Goal: Use online tool/utility: Utilize a website feature to perform a specific function

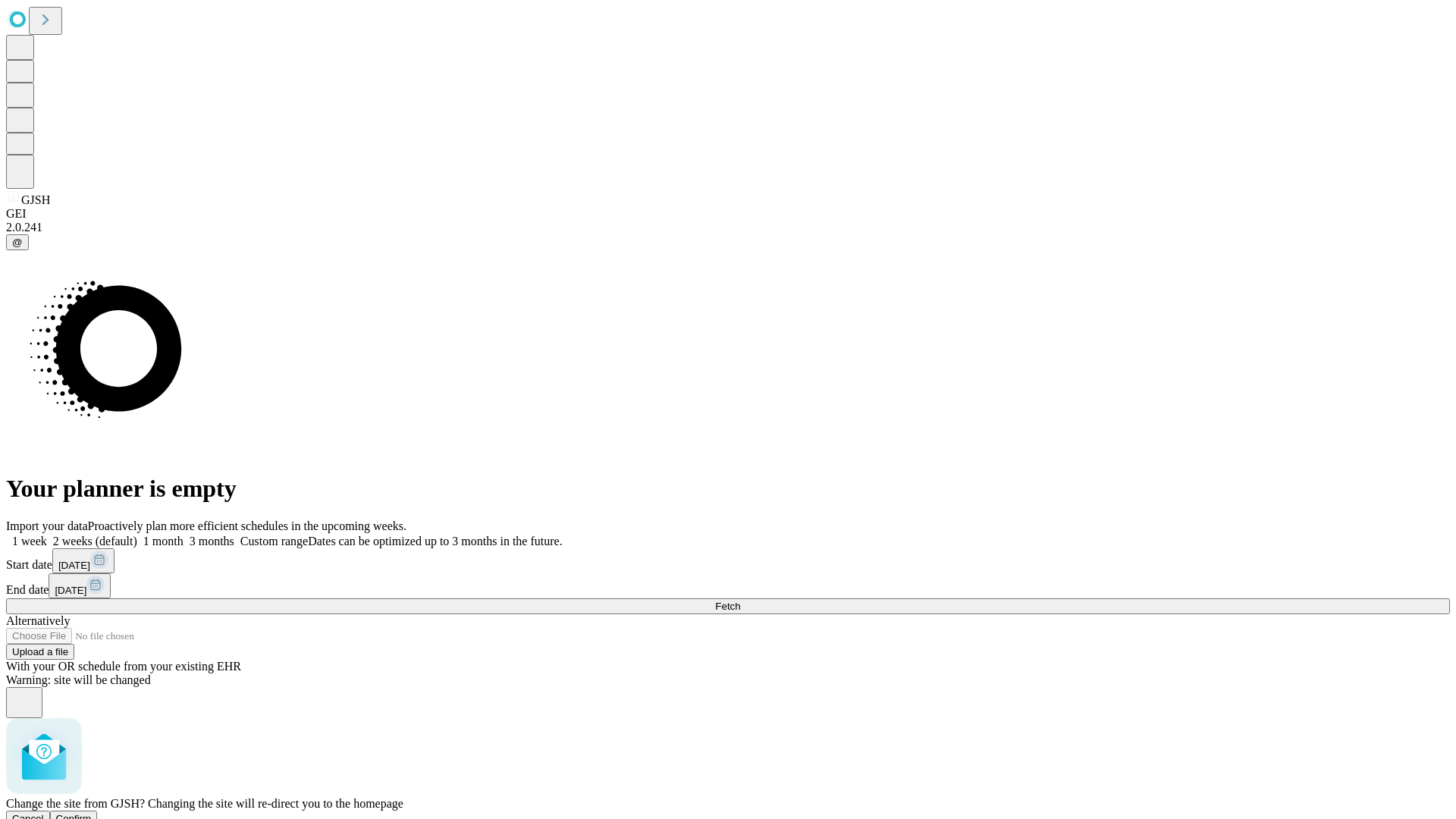
click at [92, 813] on span "Confirm" at bounding box center [73, 819] width 36 height 12
click at [183, 535] on label "1 month" at bounding box center [160, 540] width 46 height 13
click at [741, 600] on span "Fetch" at bounding box center [728, 606] width 25 height 12
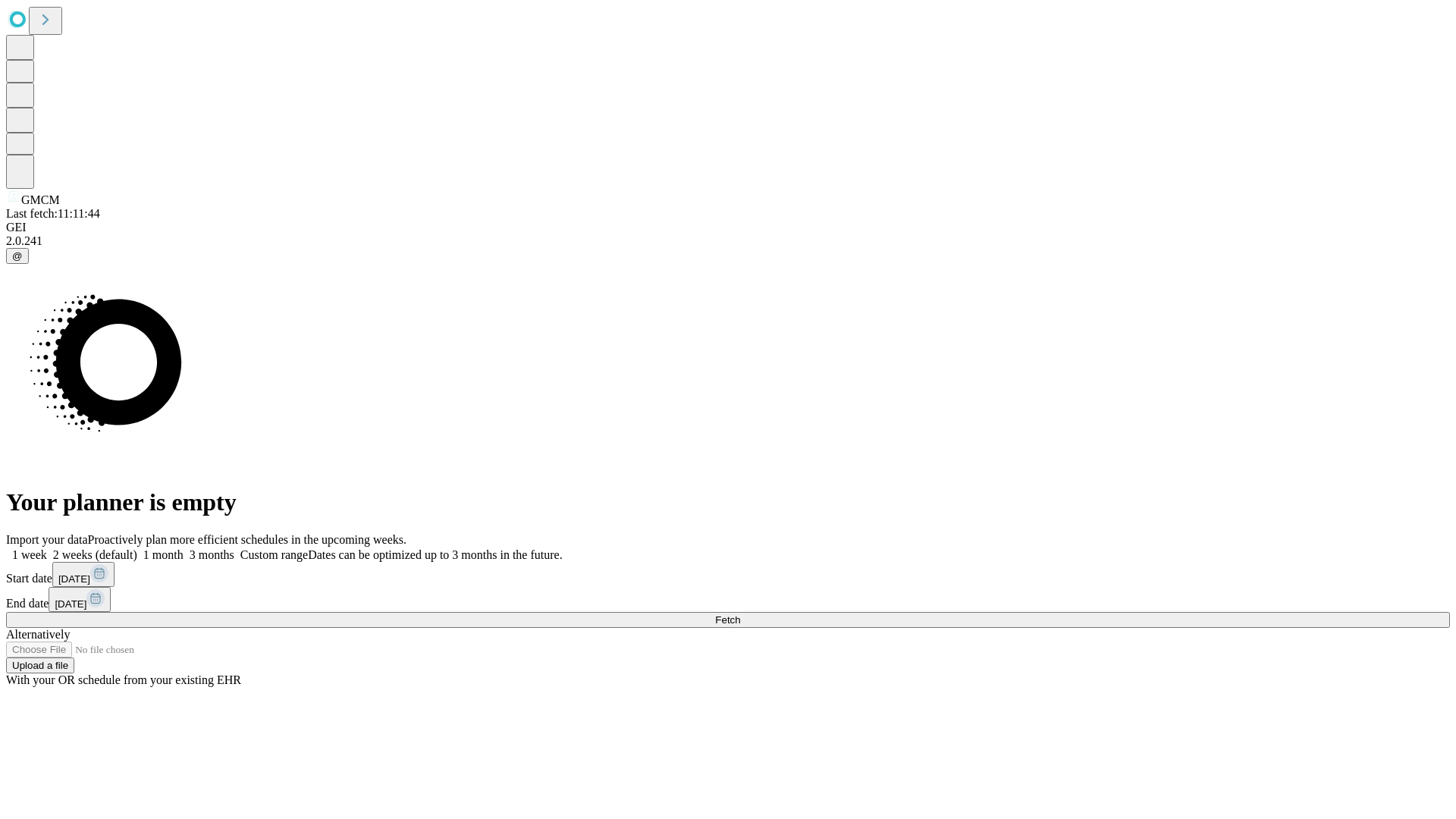
click at [183, 549] on label "1 month" at bounding box center [160, 555] width 46 height 13
click at [741, 615] on span "Fetch" at bounding box center [728, 621] width 25 height 12
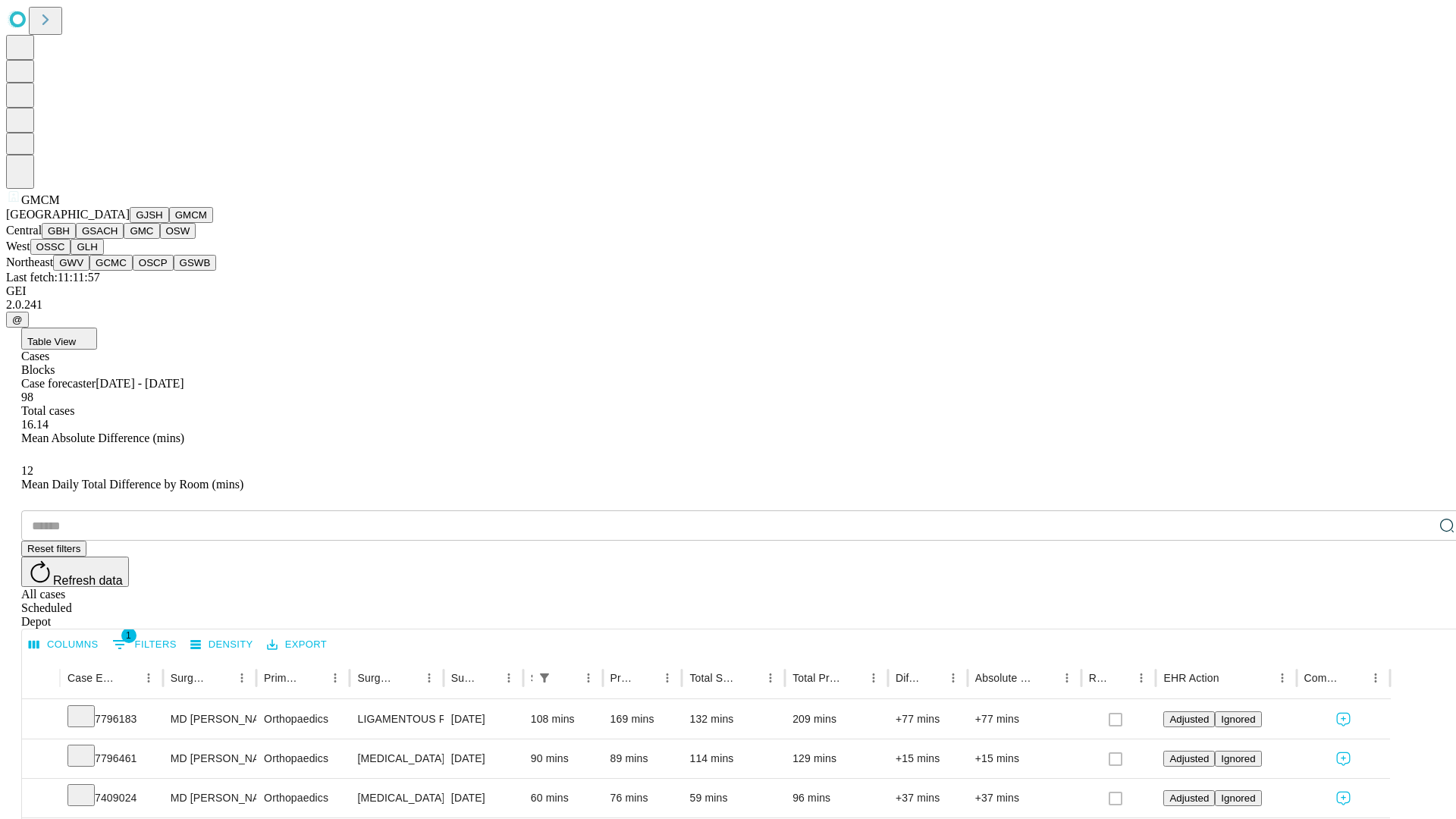
click at [76, 239] on button "GBH" at bounding box center [58, 230] width 34 height 16
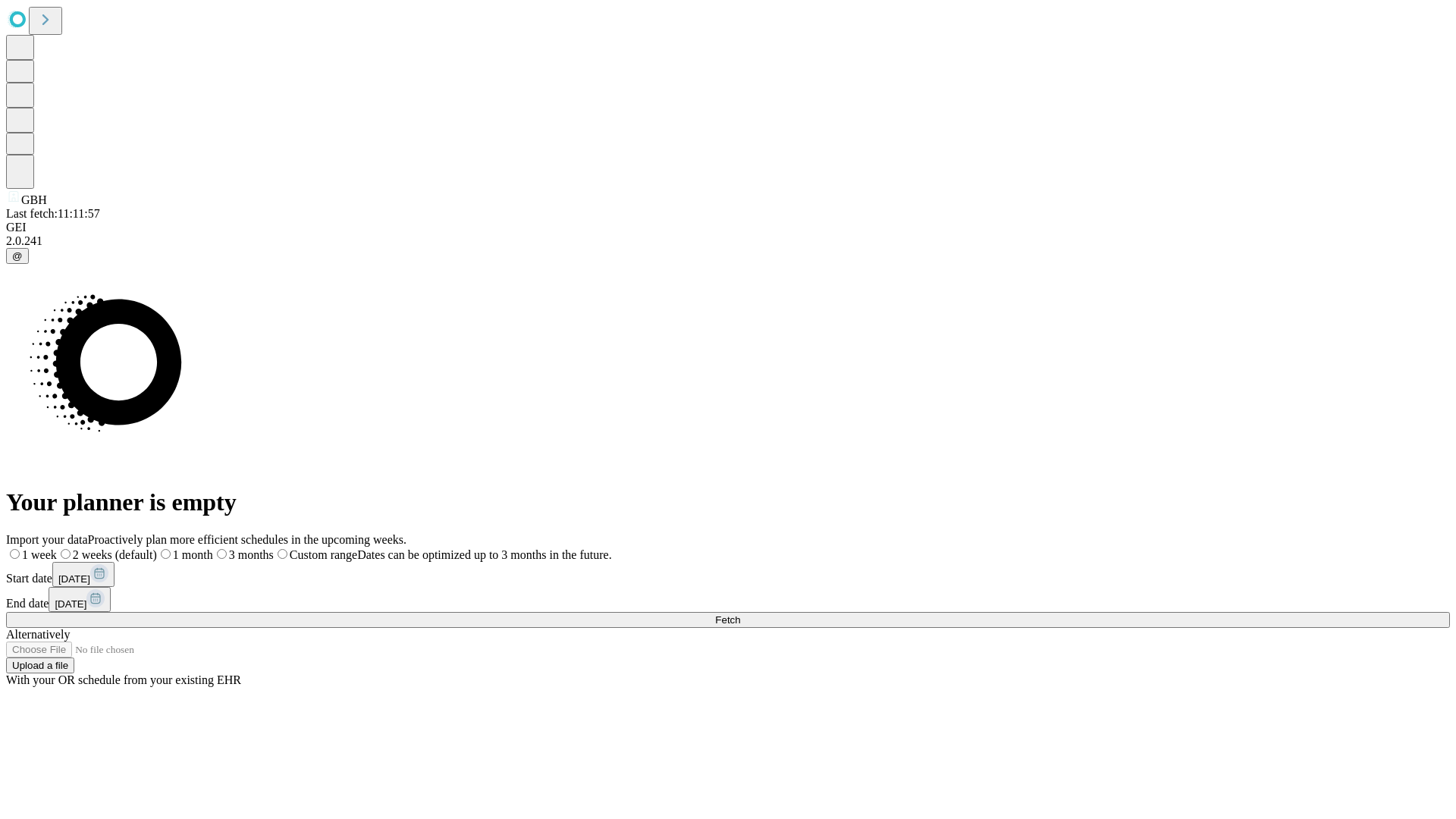
click at [213, 549] on label "1 month" at bounding box center [184, 555] width 56 height 13
click at [741, 615] on span "Fetch" at bounding box center [728, 621] width 25 height 12
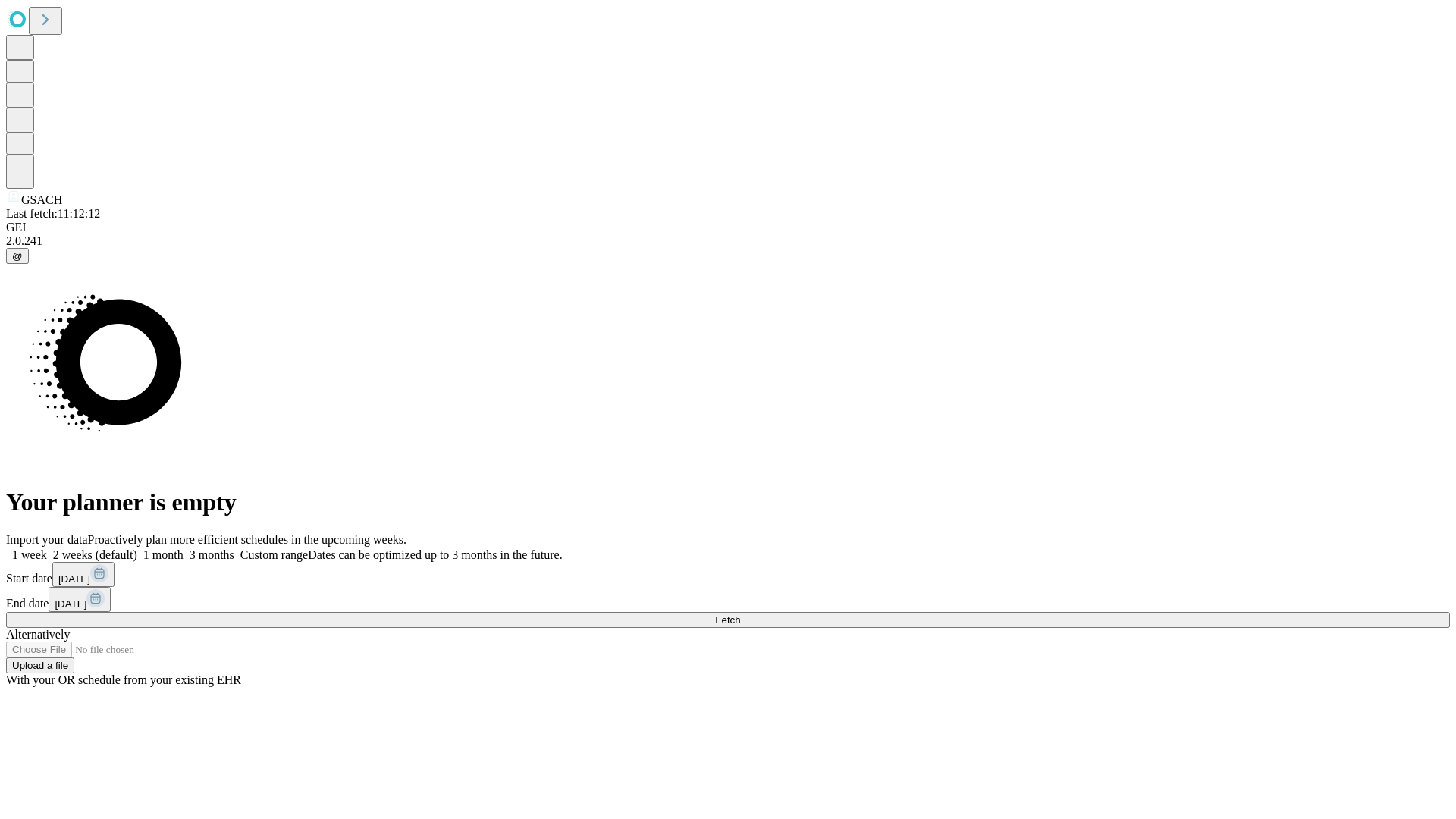
click at [741, 615] on span "Fetch" at bounding box center [728, 621] width 25 height 12
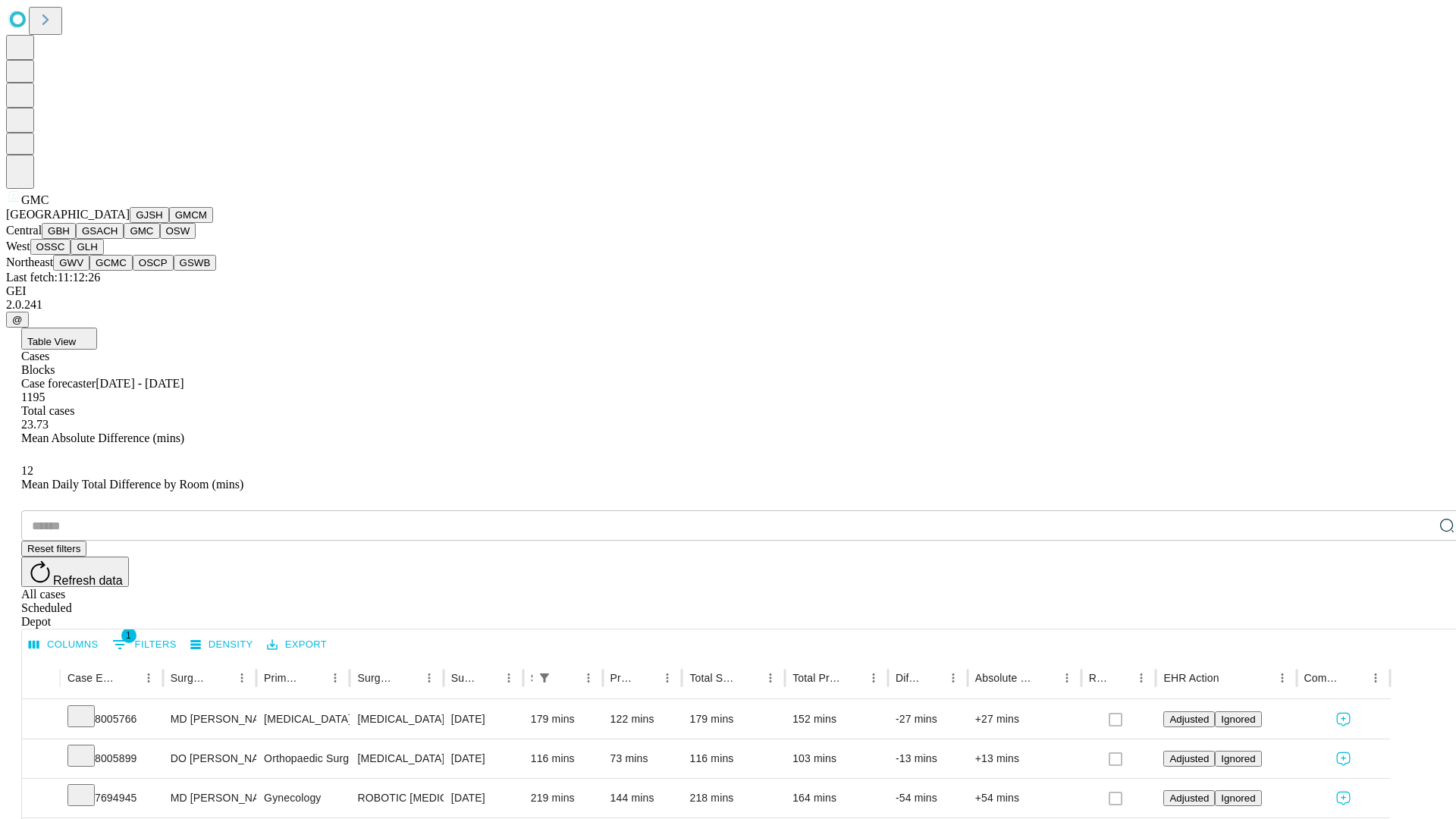
click at [160, 239] on button "OSW" at bounding box center [178, 230] width 37 height 16
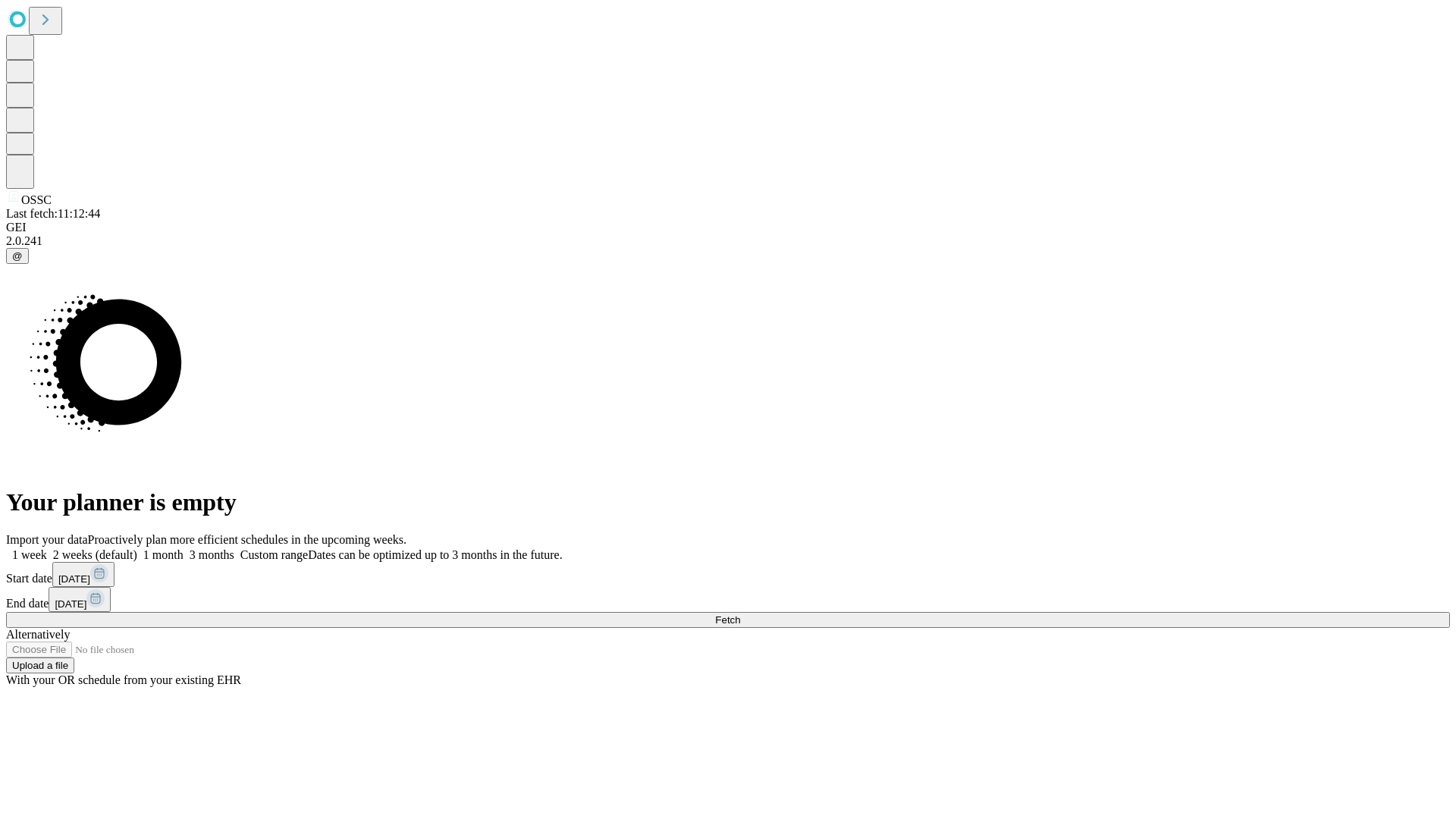
click at [183, 549] on label "1 month" at bounding box center [160, 555] width 46 height 13
click at [741, 615] on span "Fetch" at bounding box center [728, 621] width 25 height 12
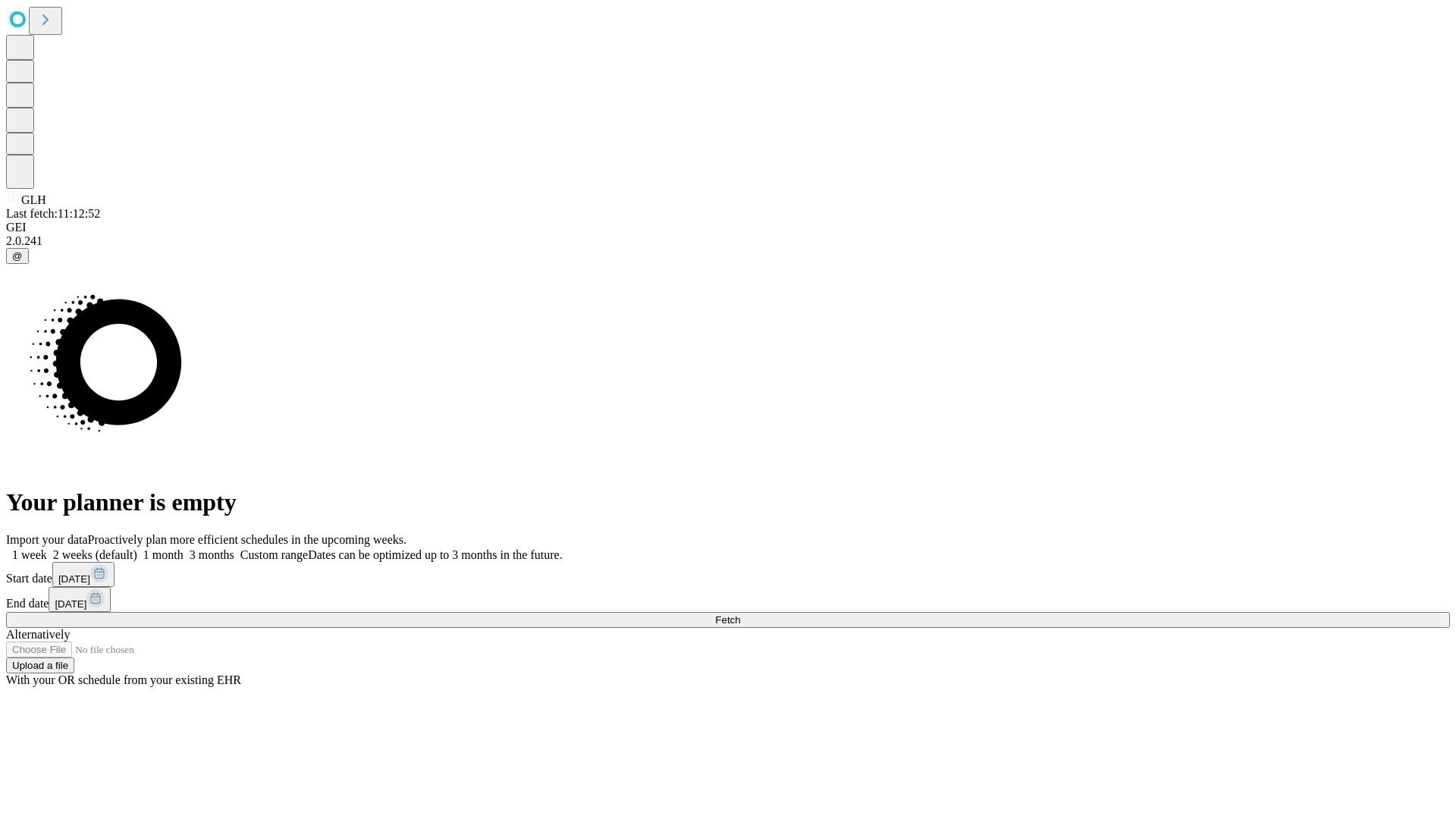
click at [183, 549] on label "1 month" at bounding box center [160, 555] width 46 height 13
click at [741, 615] on span "Fetch" at bounding box center [728, 621] width 25 height 12
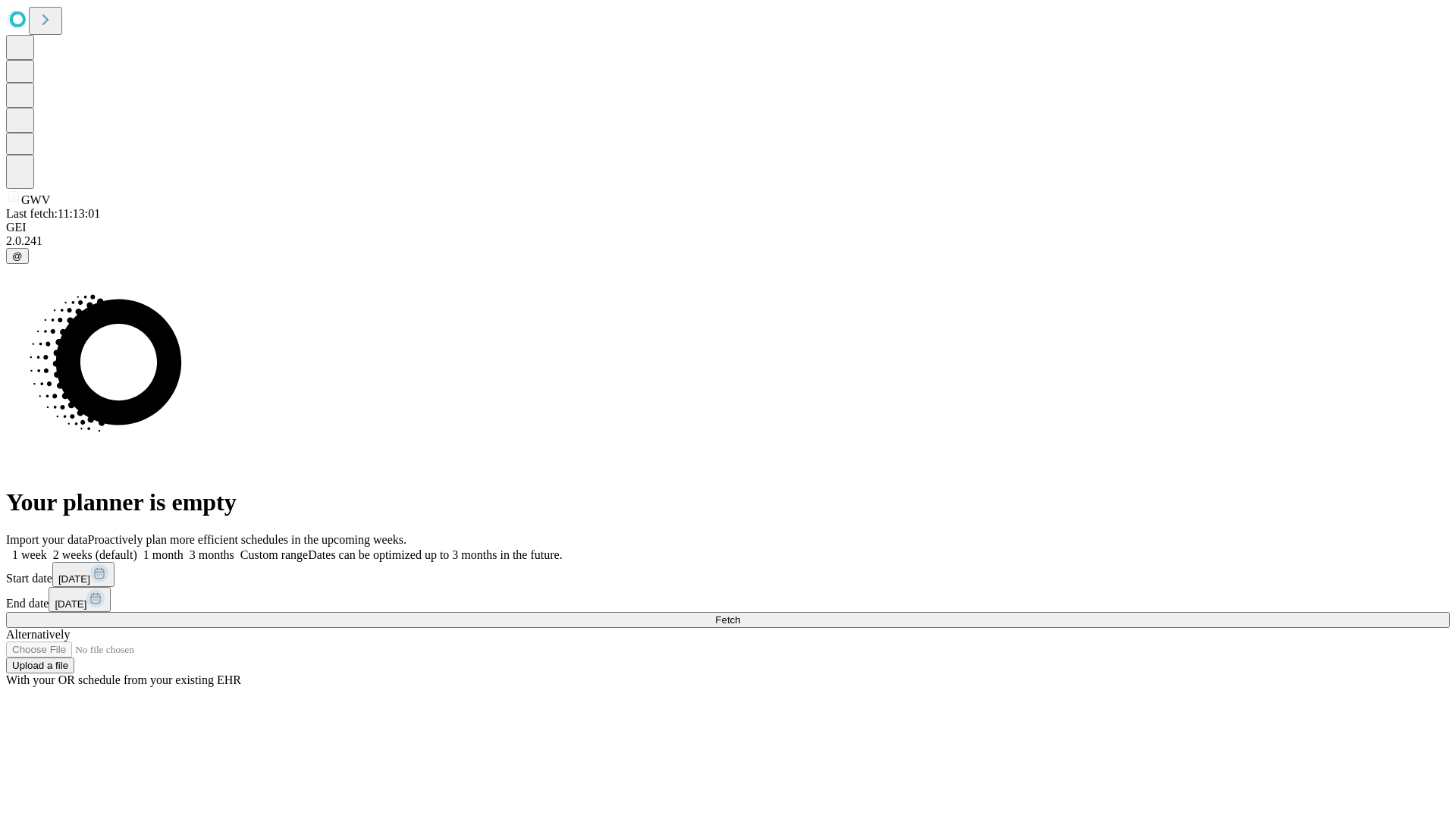
click at [183, 549] on label "1 month" at bounding box center [160, 555] width 46 height 13
click at [741, 615] on span "Fetch" at bounding box center [728, 621] width 25 height 12
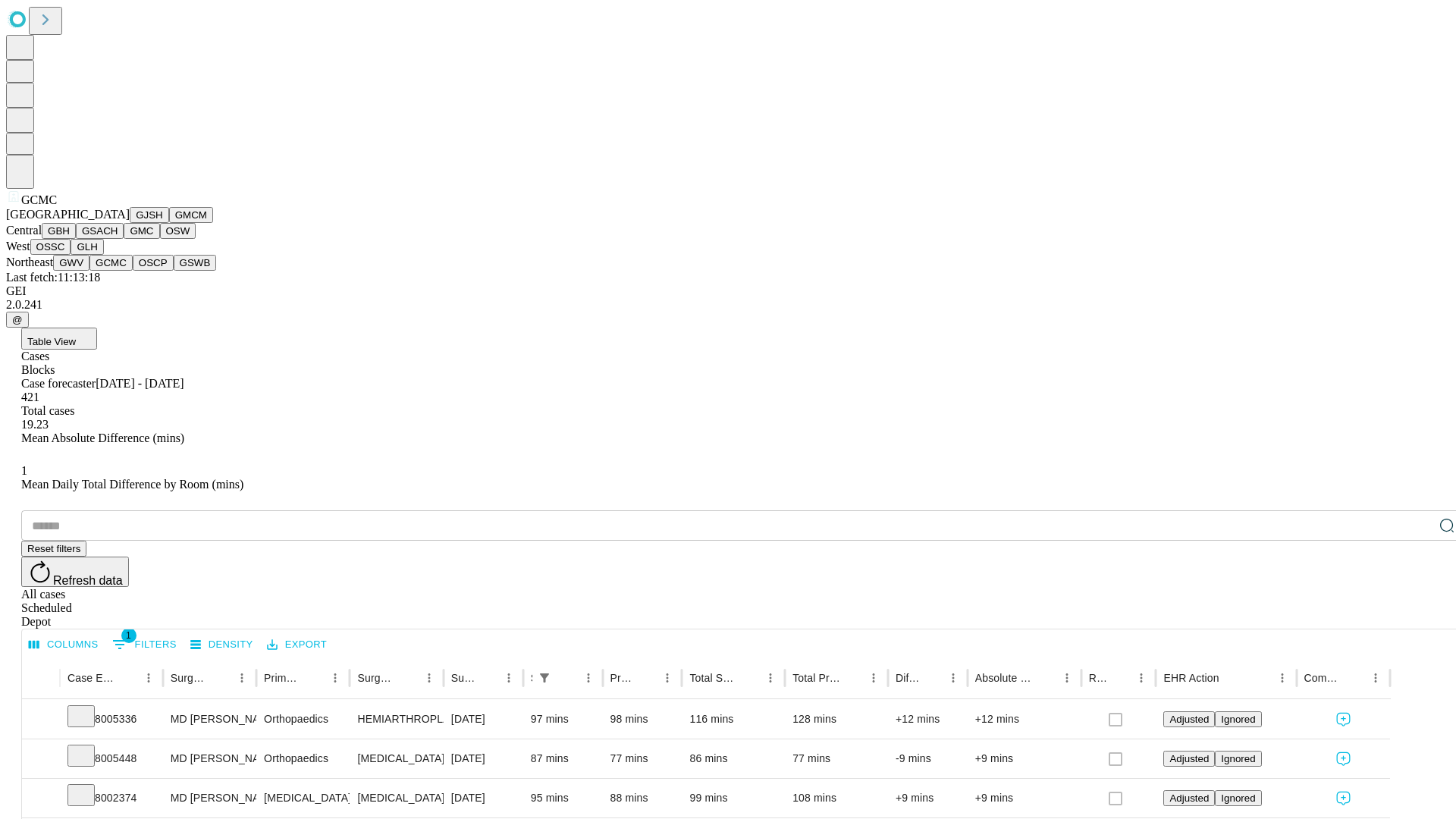
click at [133, 271] on button "OSCP" at bounding box center [153, 263] width 41 height 16
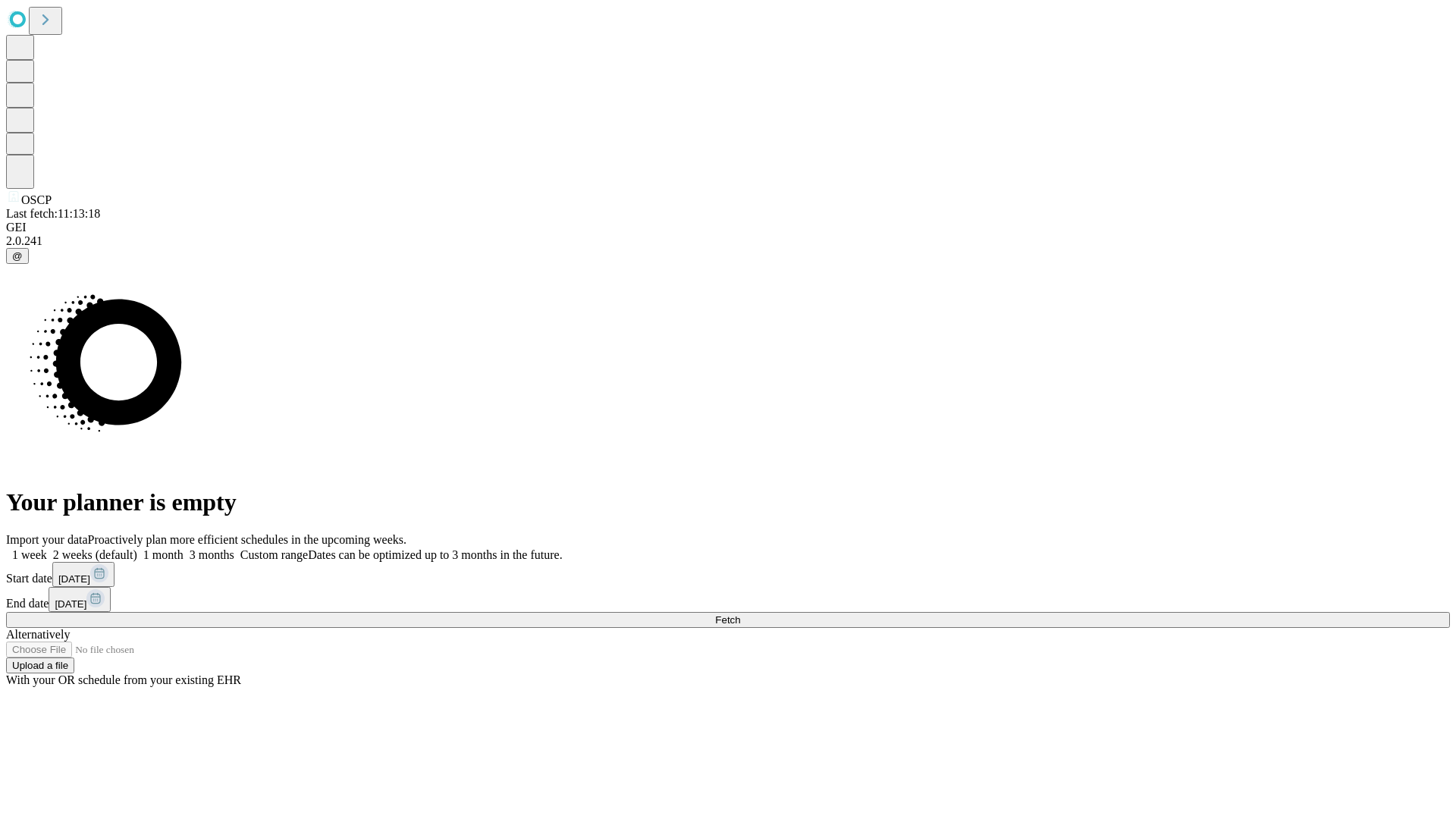
click at [183, 549] on label "1 month" at bounding box center [160, 555] width 46 height 13
click at [741, 615] on span "Fetch" at bounding box center [728, 621] width 25 height 12
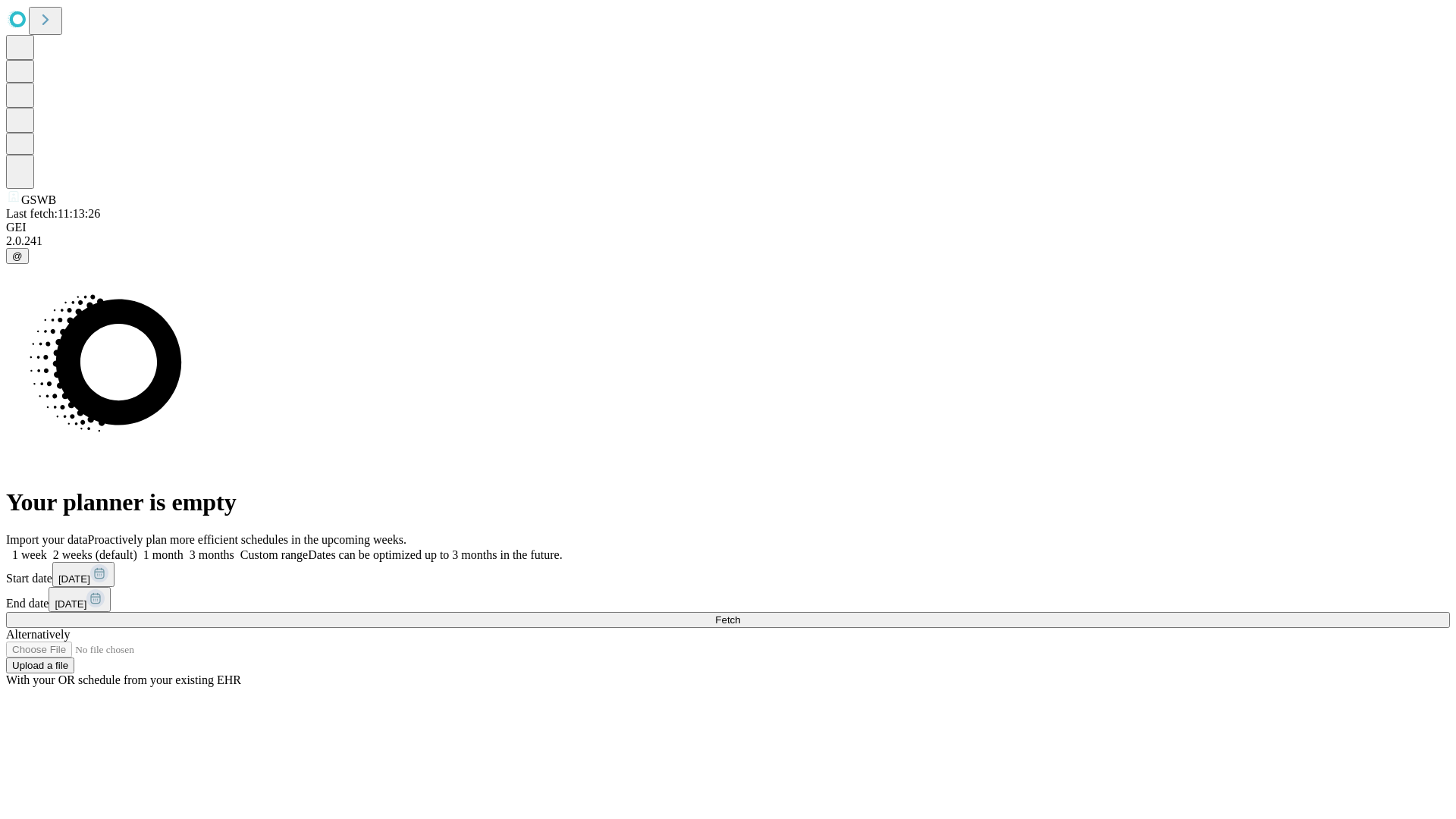
click at [183, 549] on label "1 month" at bounding box center [160, 555] width 46 height 13
click at [741, 615] on span "Fetch" at bounding box center [728, 621] width 25 height 12
